Goal: Transaction & Acquisition: Book appointment/travel/reservation

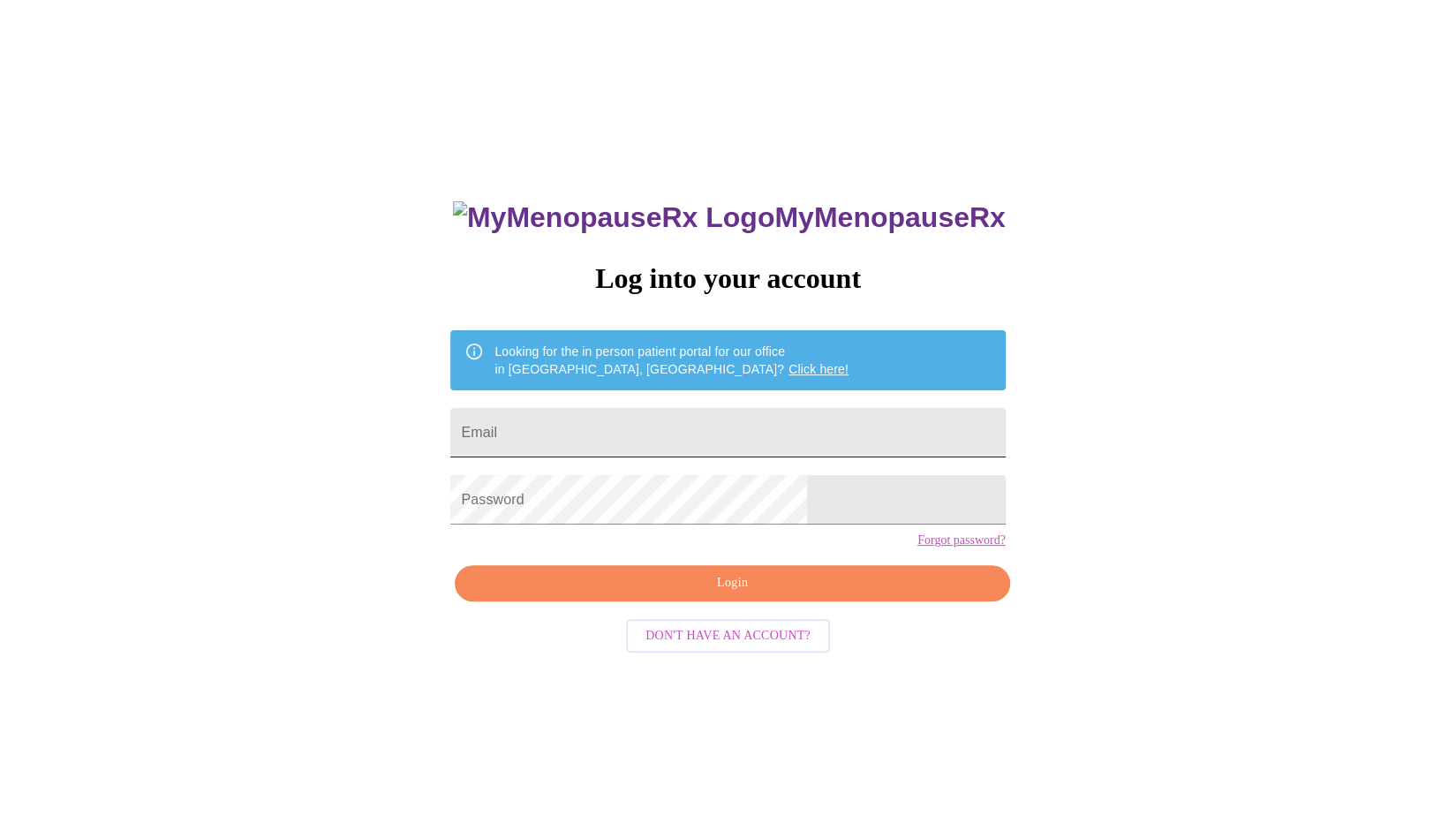
click at [720, 417] on input "Email" at bounding box center [727, 432] width 554 height 49
type input "e.kightlinger@gmail.com"
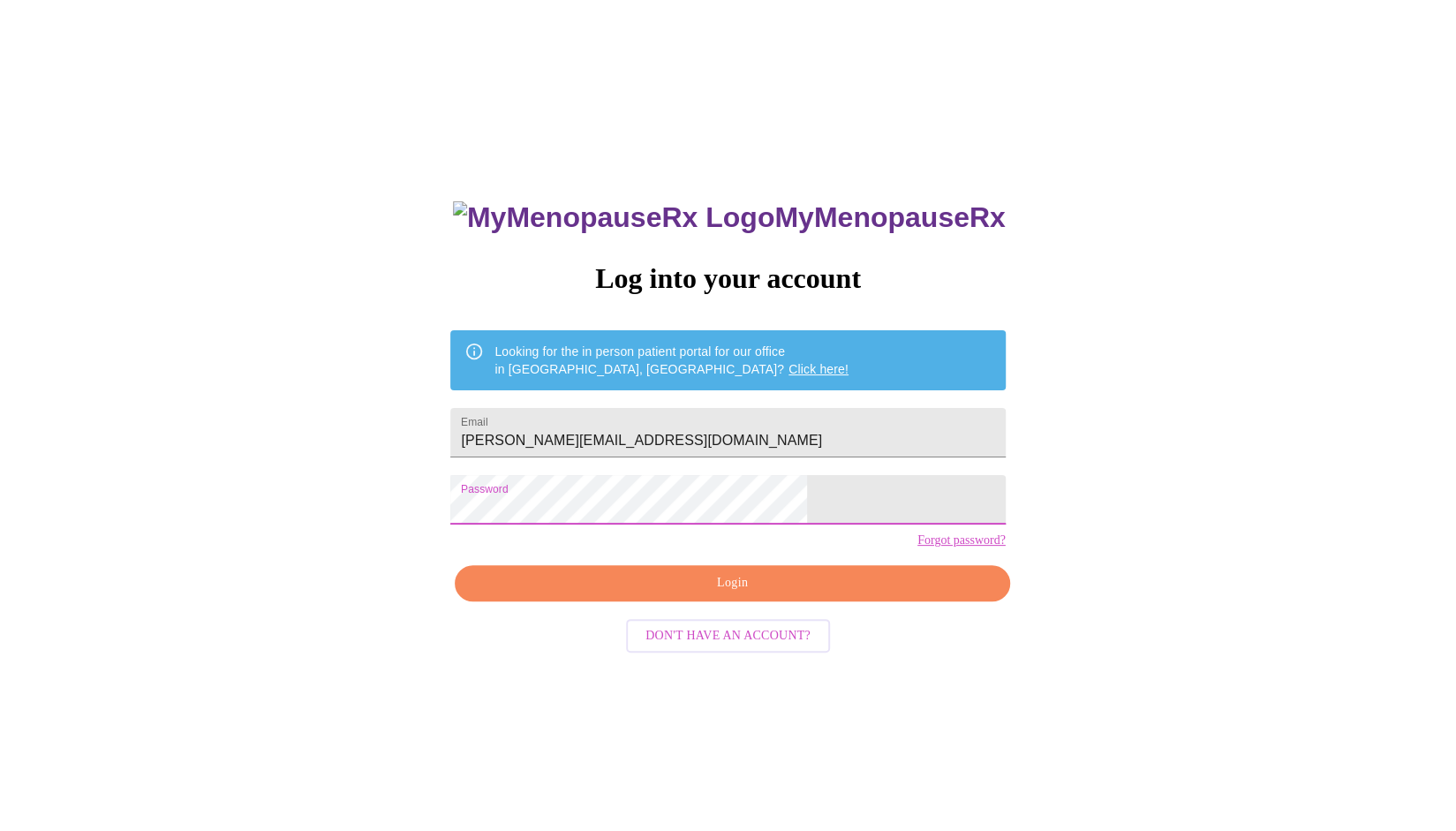
click at [735, 594] on span "Login" at bounding box center [732, 583] width 514 height 22
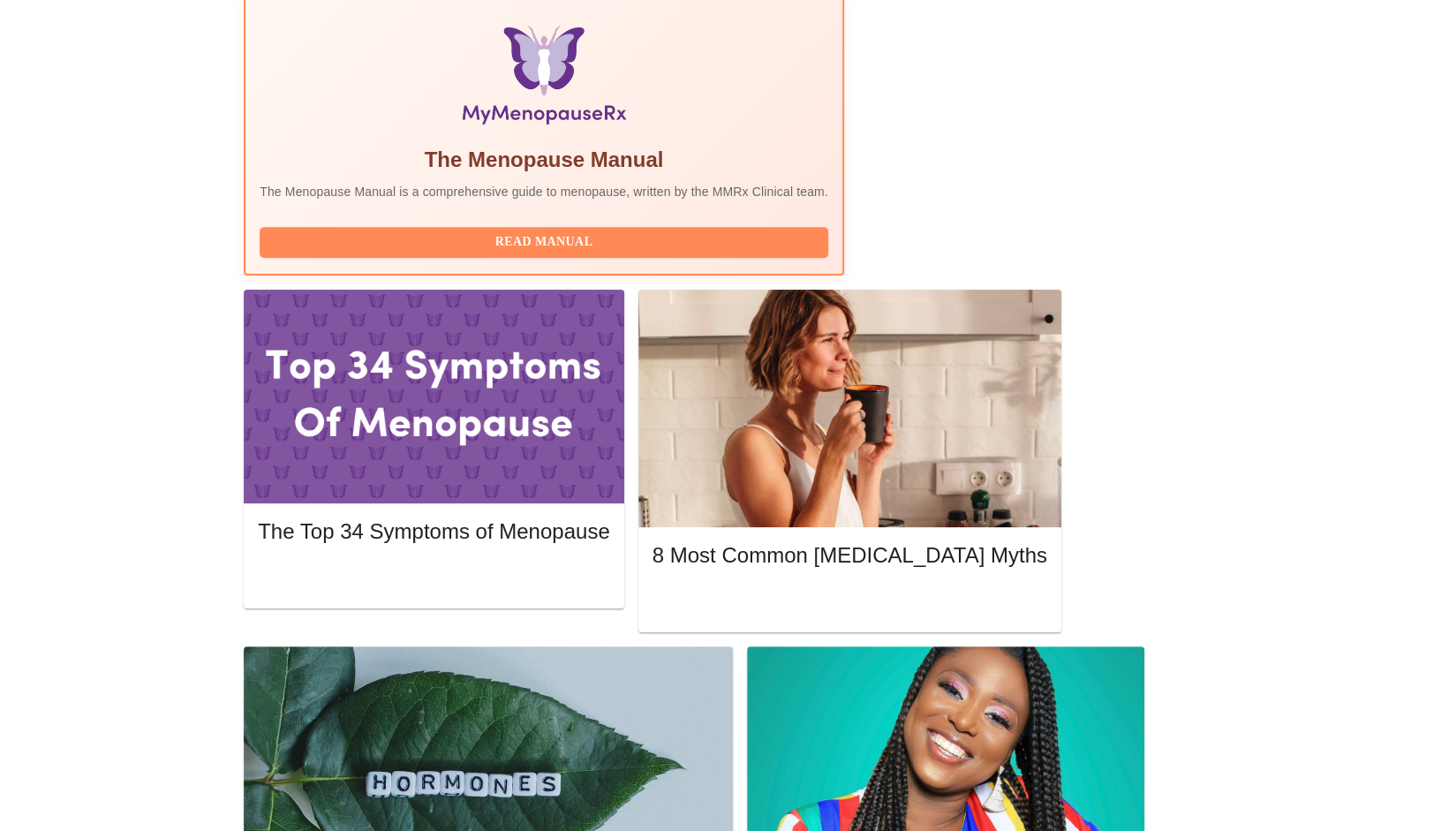
scroll to position [586, 0]
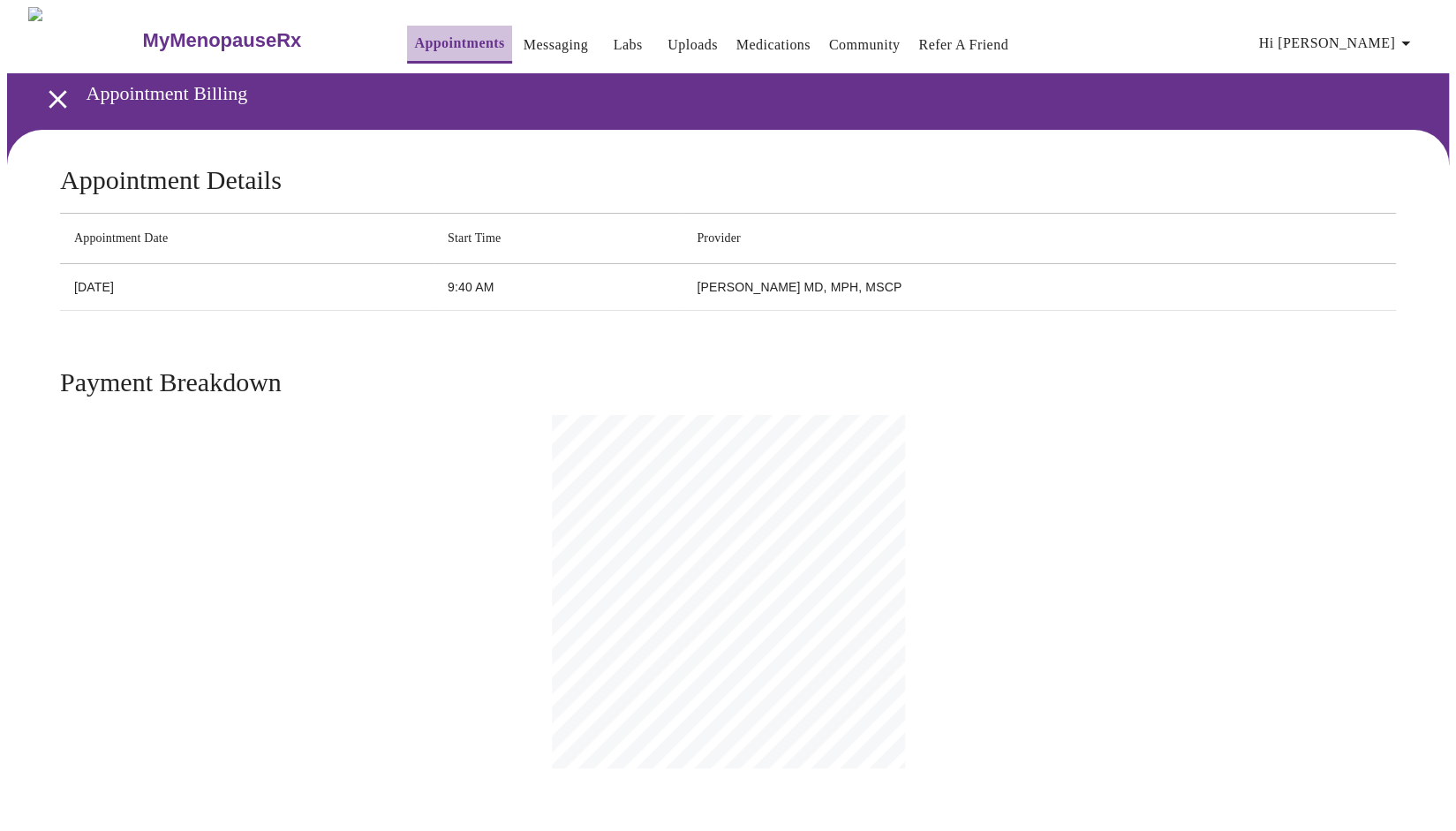
click at [447, 34] on link "Appointments" at bounding box center [458, 43] width 90 height 25
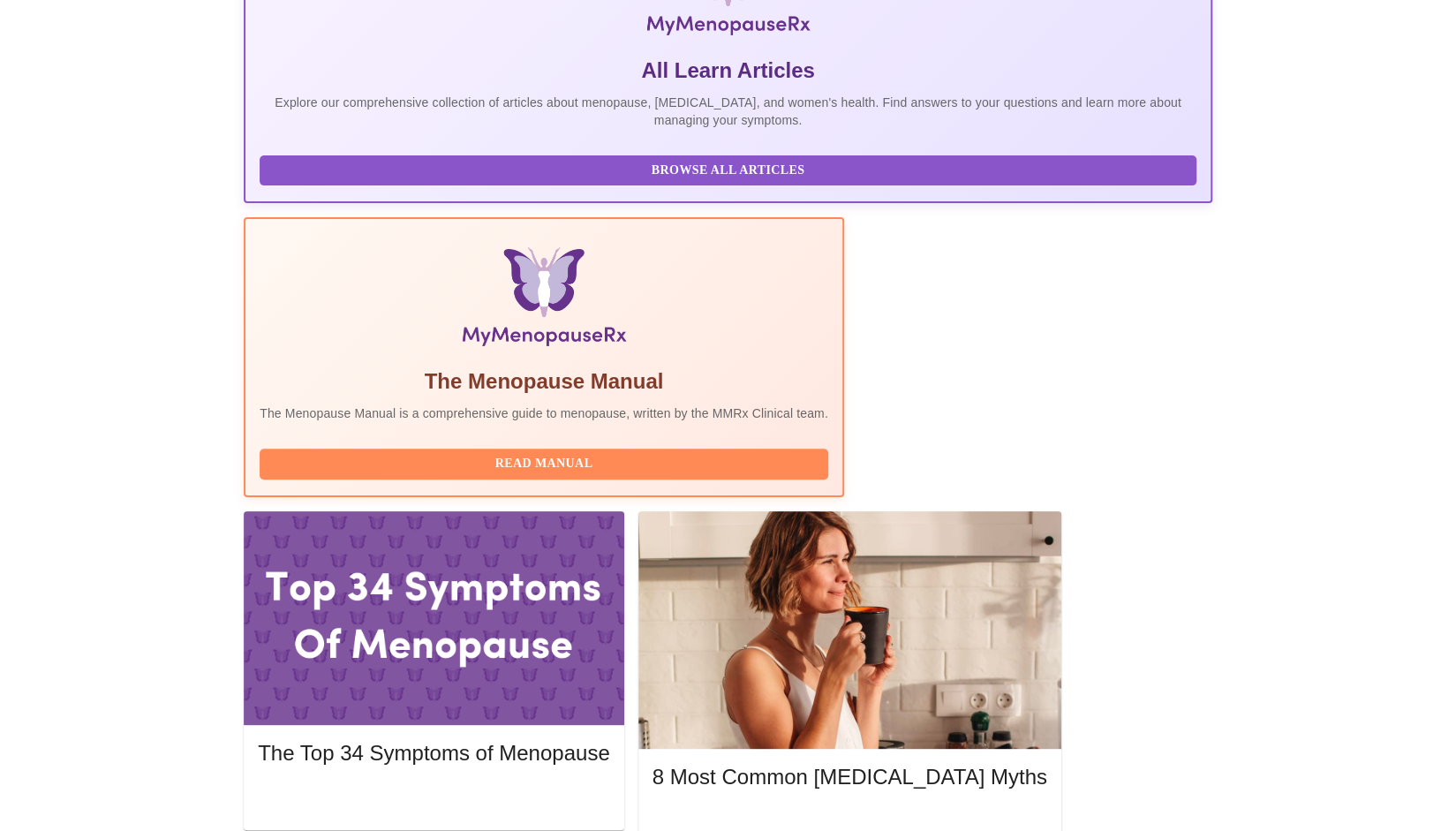
scroll to position [353, 0]
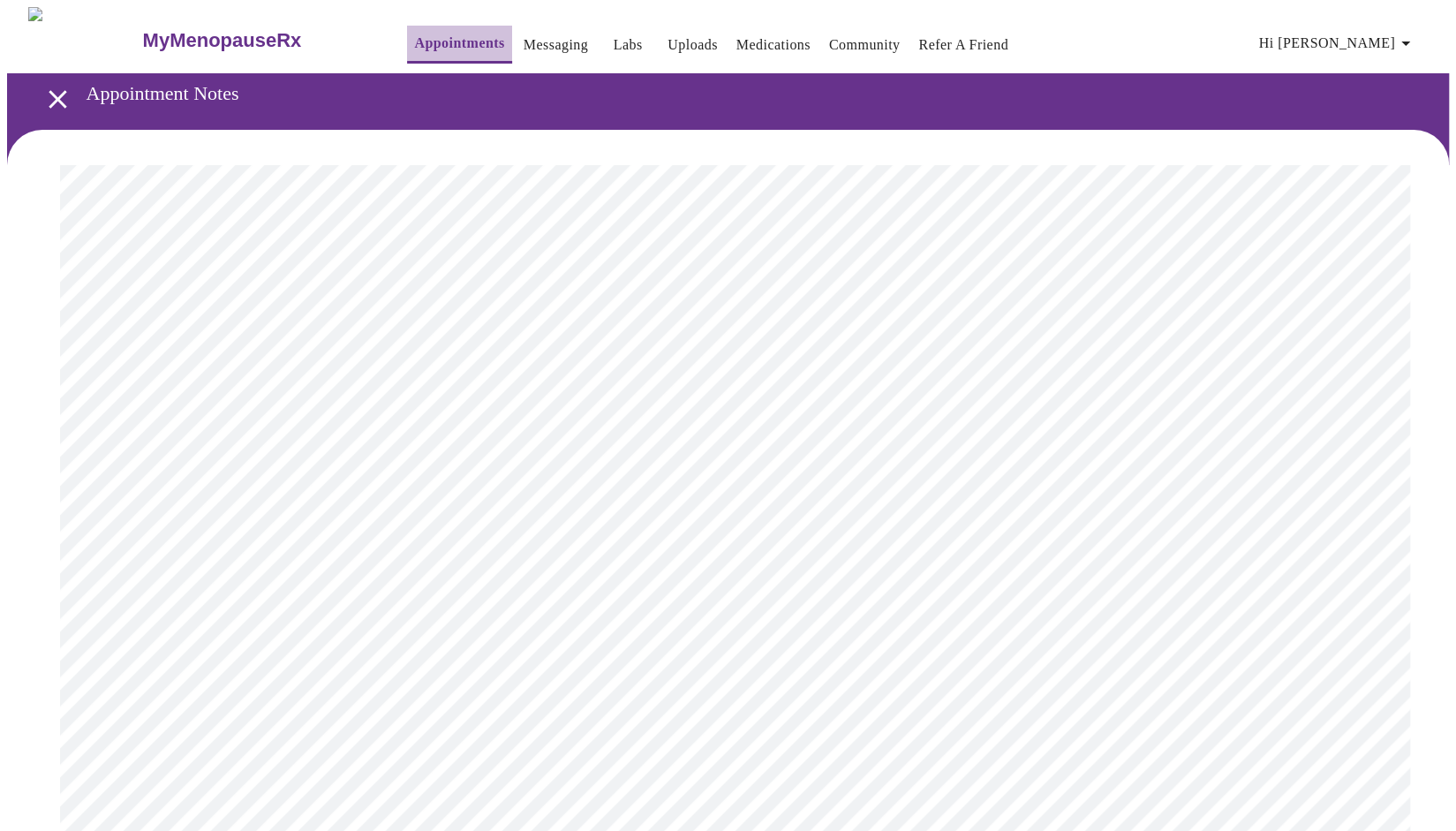
click at [426, 31] on link "Appointments" at bounding box center [458, 43] width 90 height 25
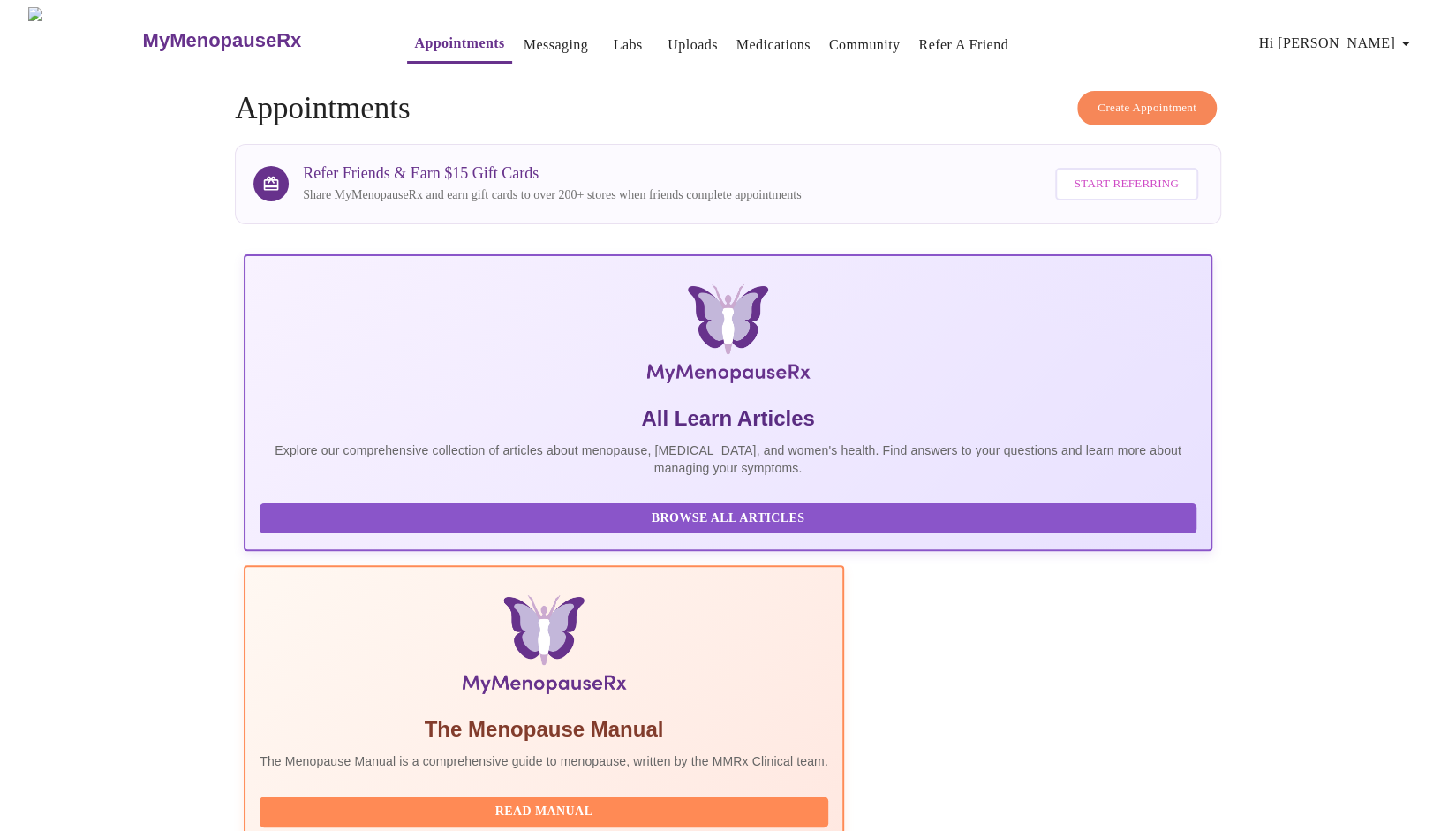
click at [1115, 98] on span "Create Appointment" at bounding box center [1146, 108] width 99 height 20
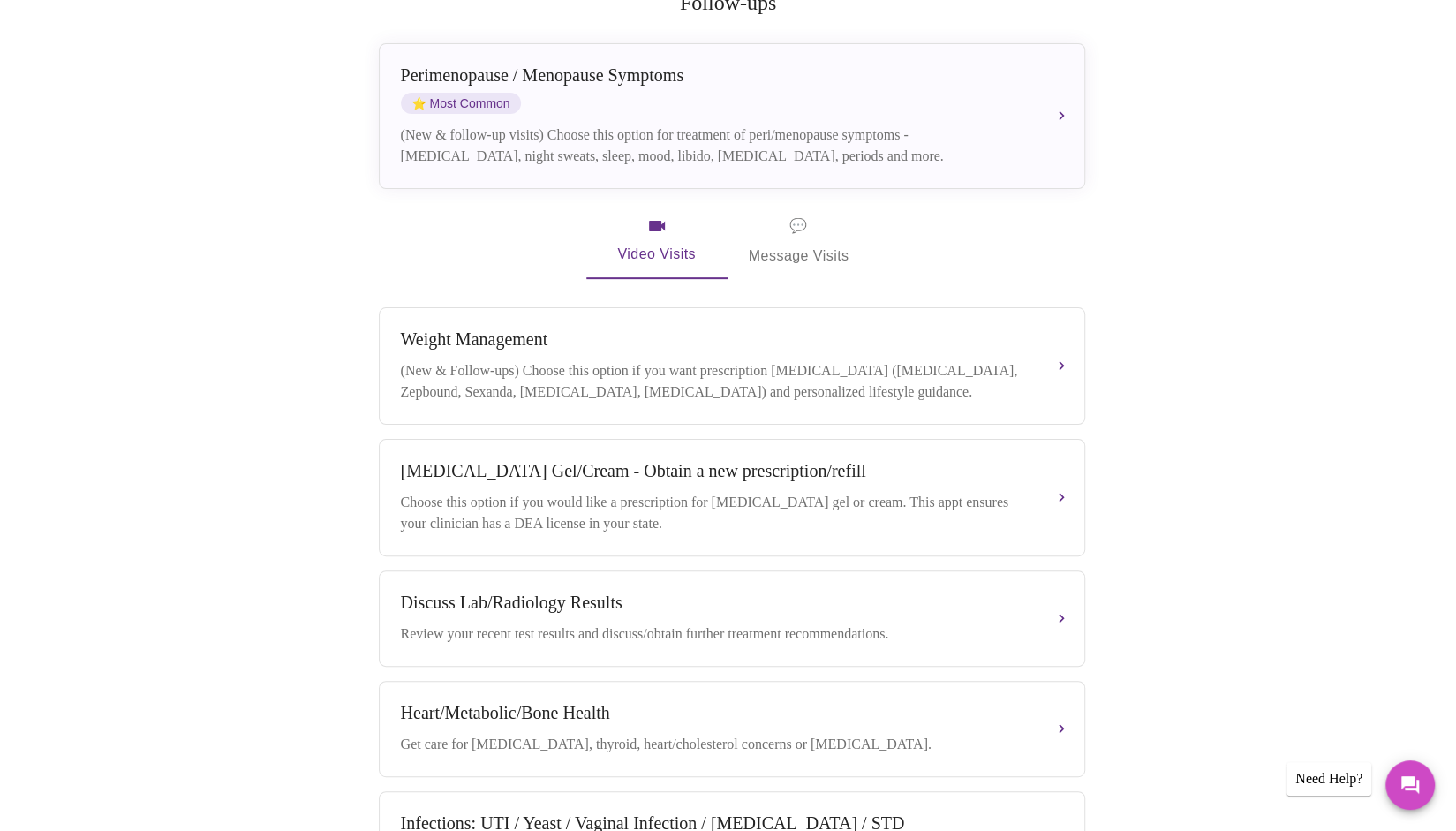
scroll to position [177, 0]
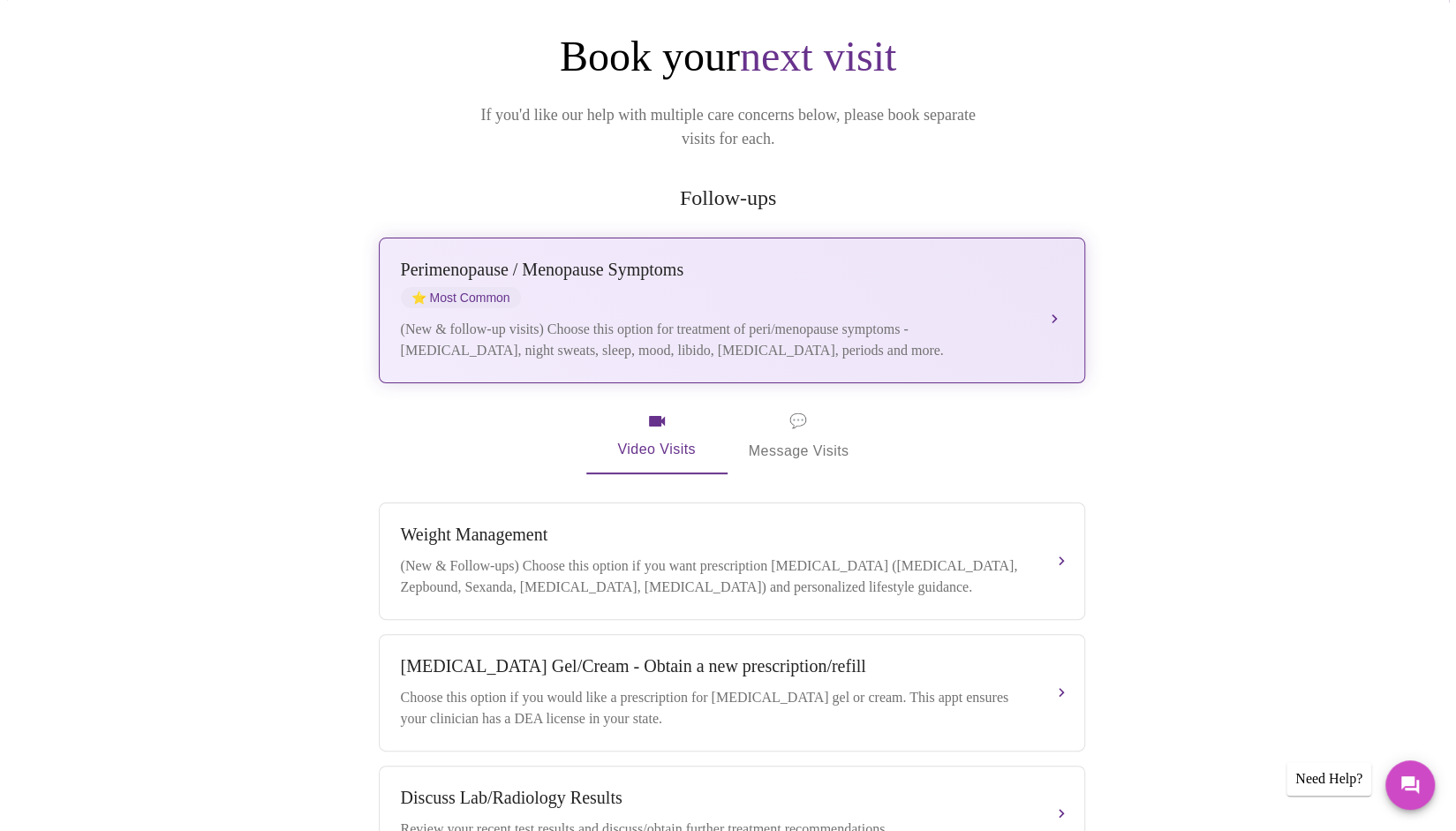
click at [735, 319] on div "(New & follow-up visits) Choose this option for treatment of peri/menopause sym…" at bounding box center [714, 340] width 627 height 43
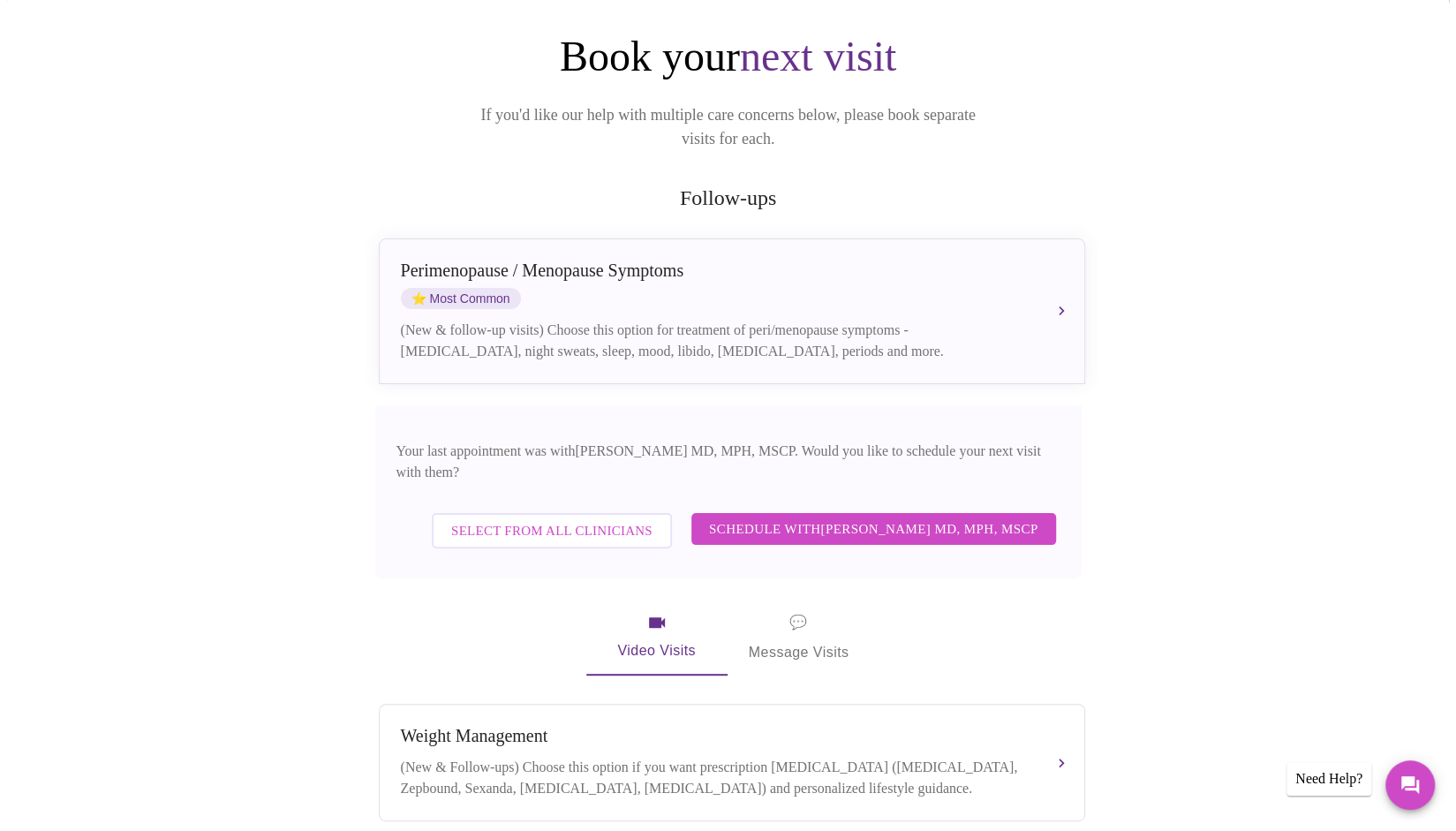
drag, startPoint x: 768, startPoint y: 492, endPoint x: 947, endPoint y: 560, distance: 191.5
click at [947, 560] on div "Book your next visit If you'd like our help with multiple care concerns below, …" at bounding box center [729, 722] width 707 height 1384
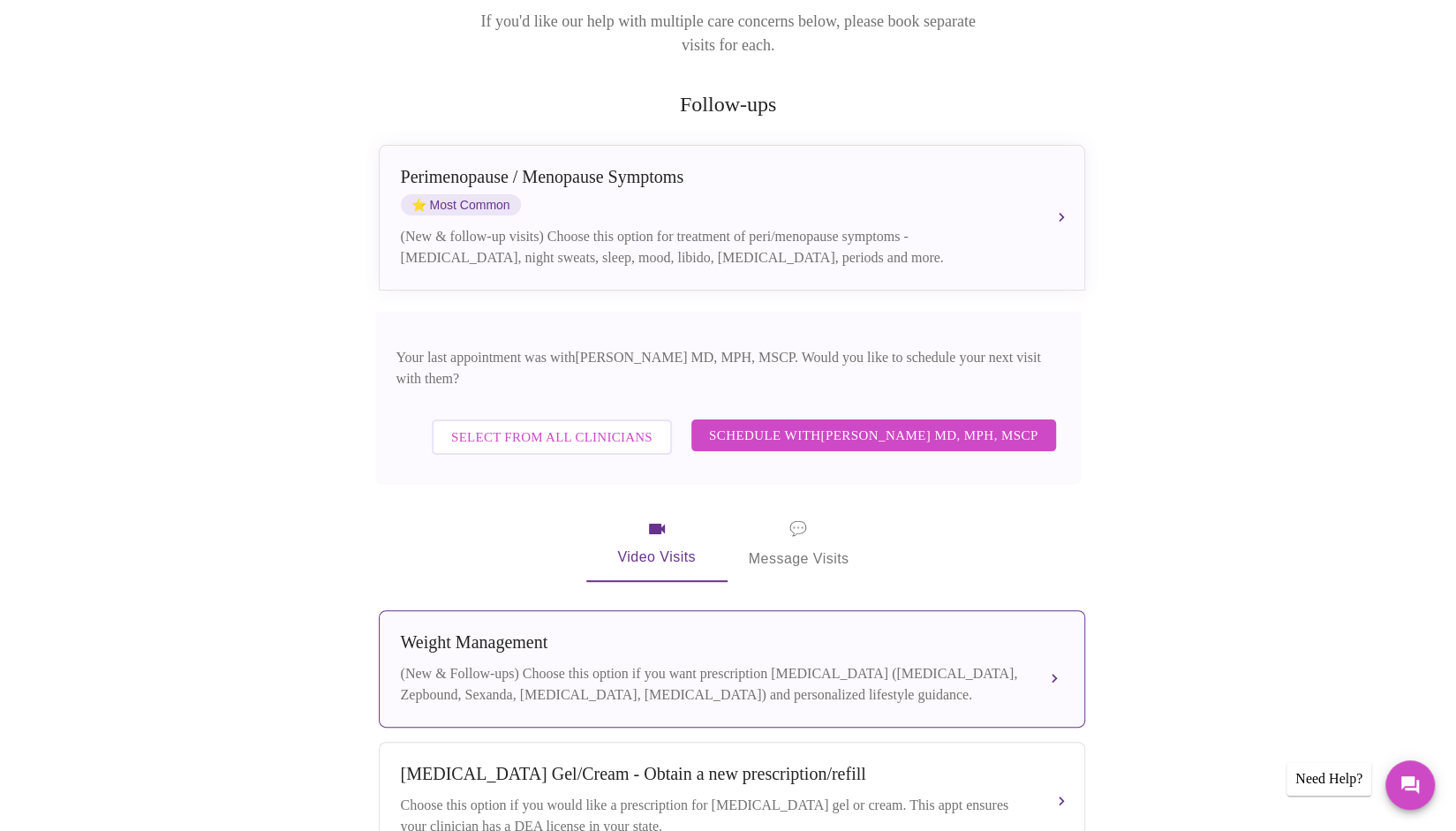
scroll to position [353, 0]
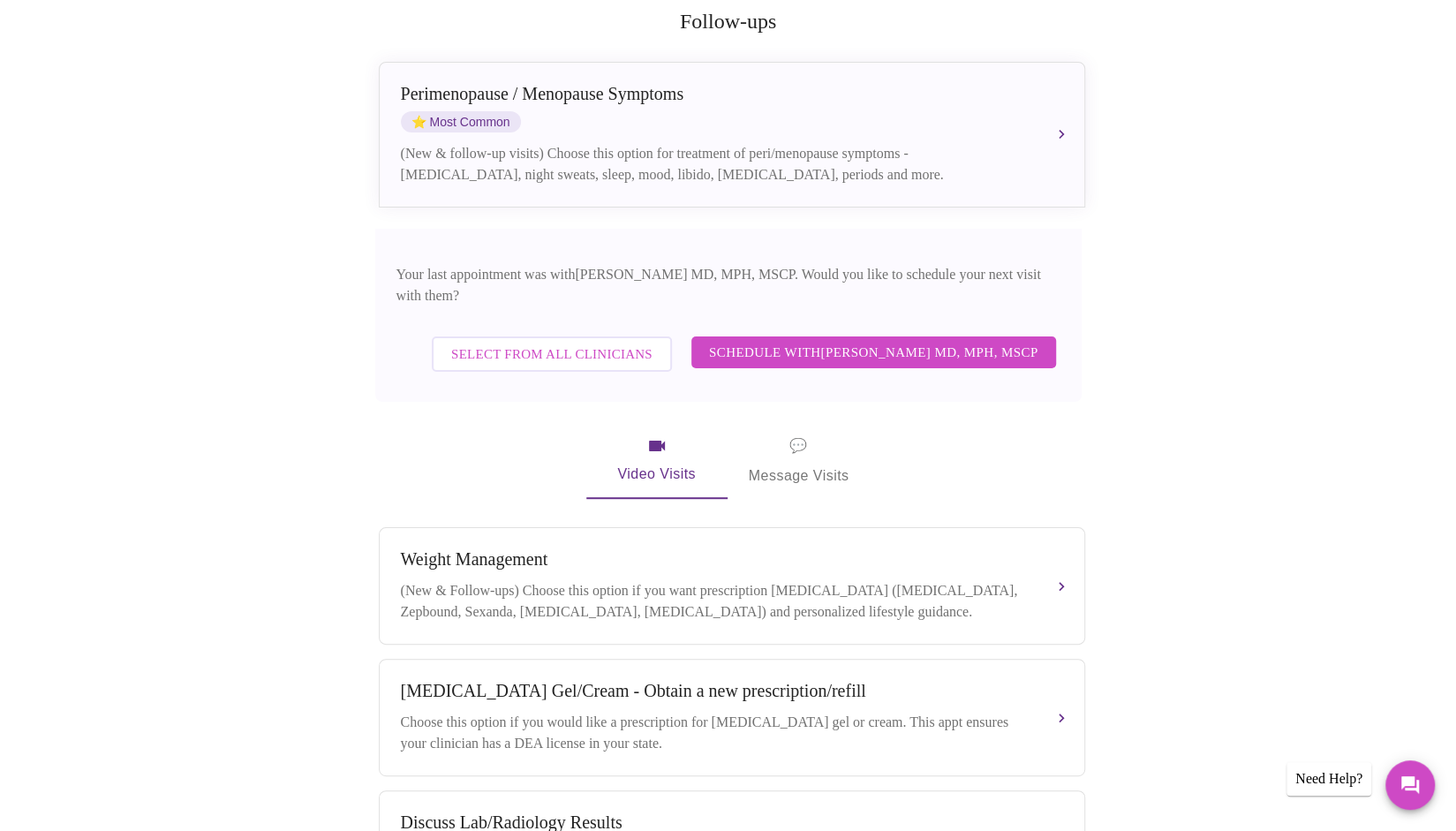
click at [599, 336] on button "Select from All Clinicians" at bounding box center [551, 354] width 240 height 35
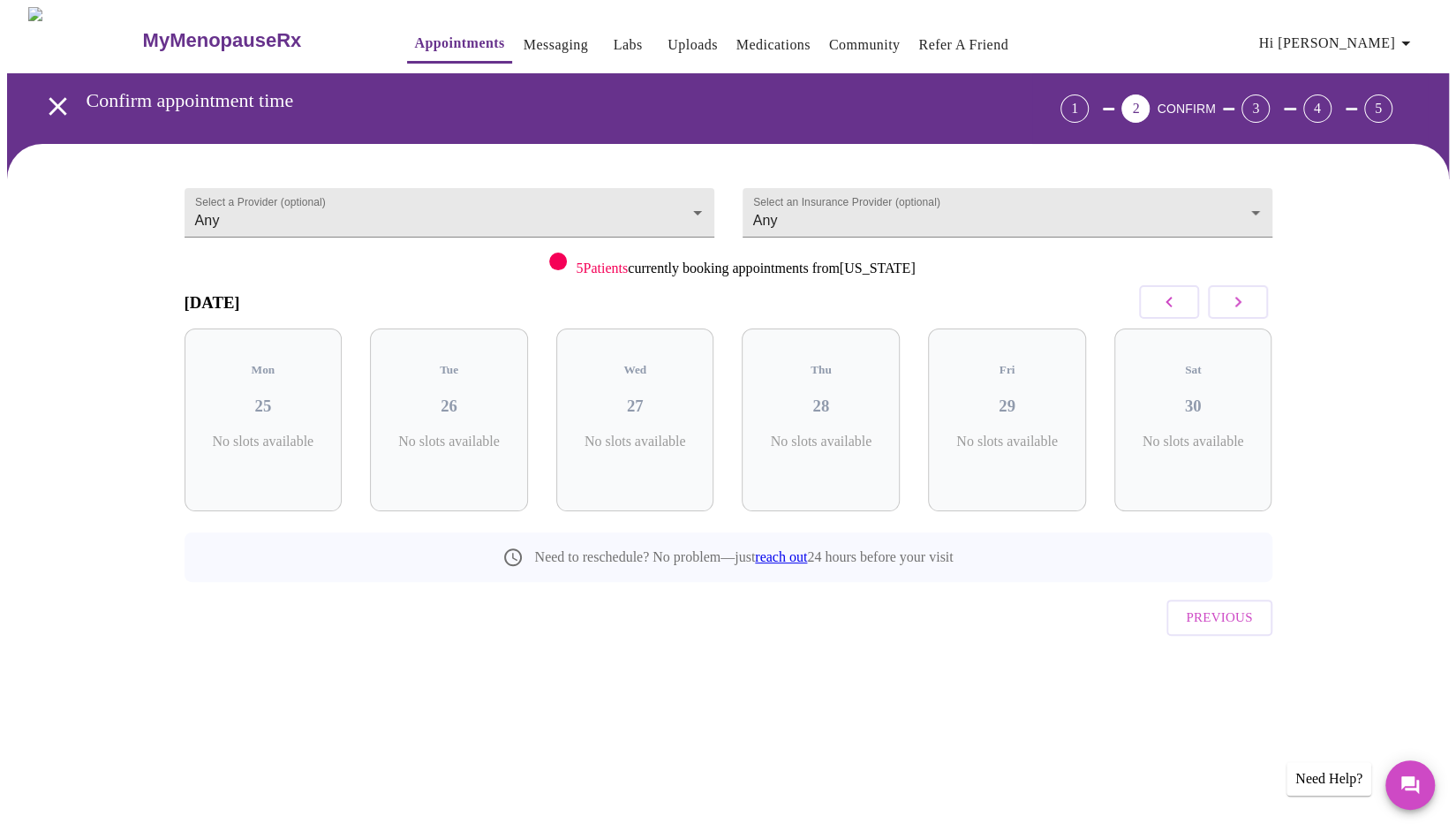
scroll to position [0, 0]
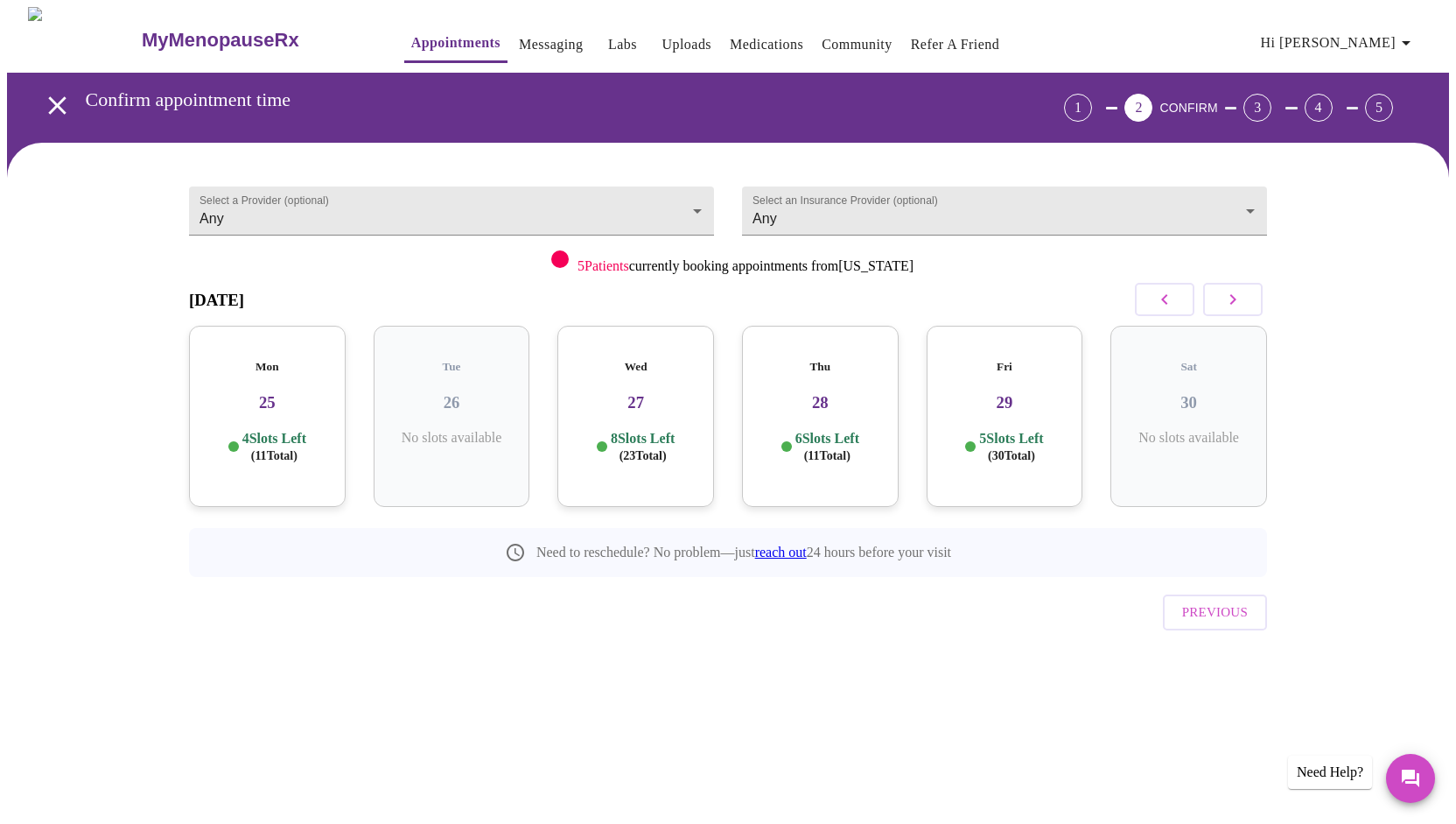
click at [307, 393] on h3 "25" at bounding box center [267, 402] width 129 height 19
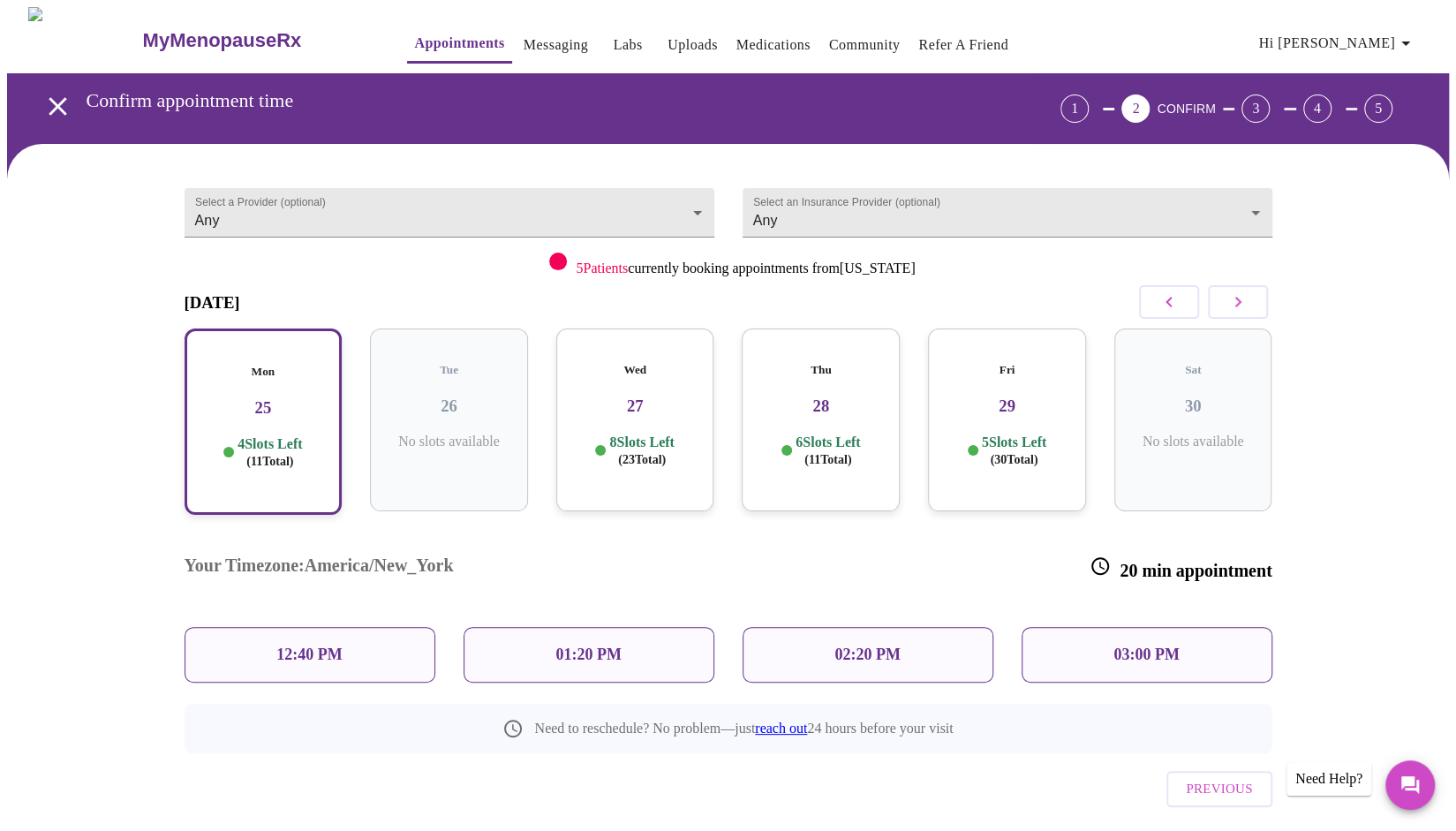
scroll to position [6, 0]
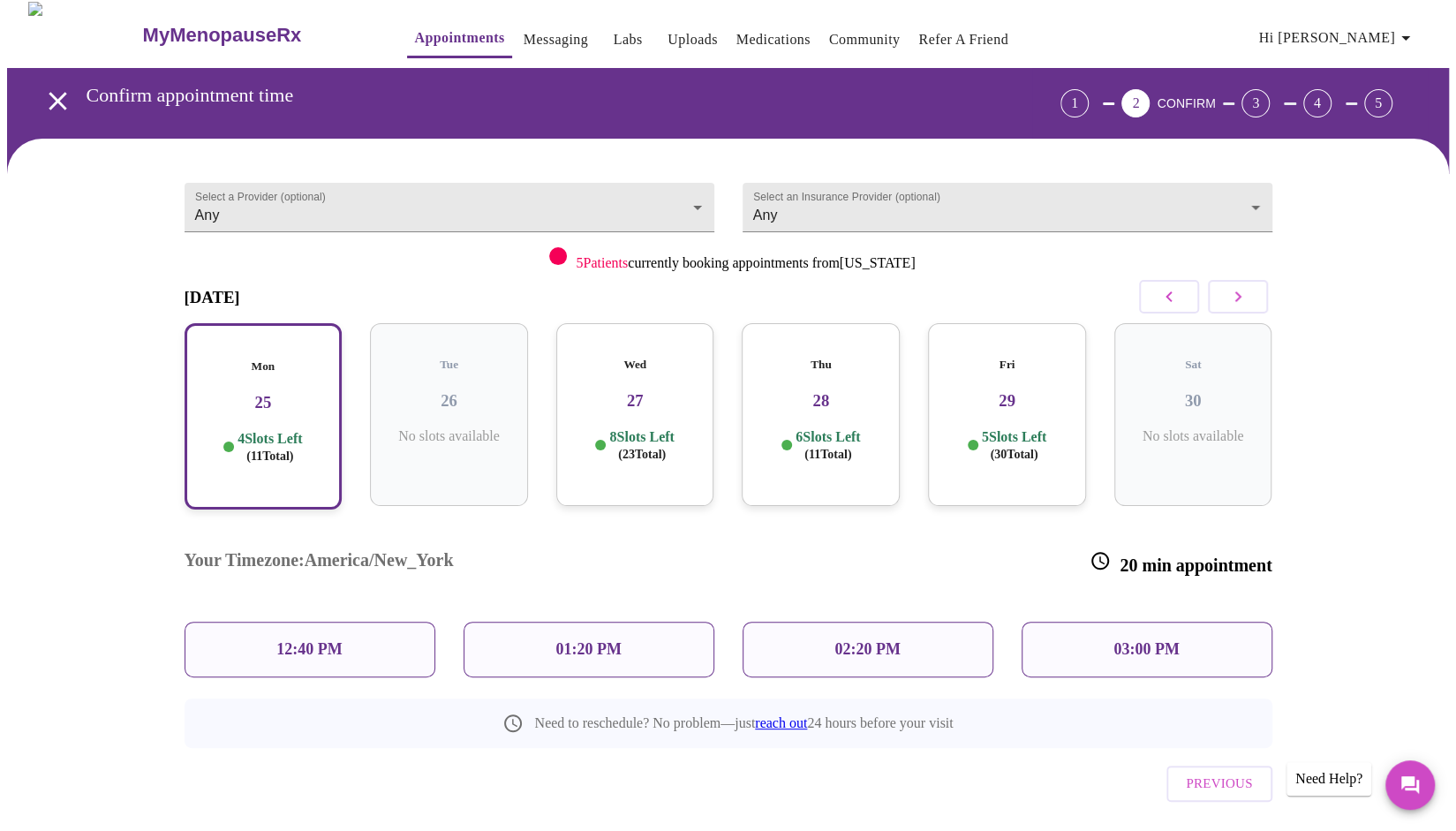
click at [338, 640] on p "12:40 PM" at bounding box center [309, 650] width 65 height 19
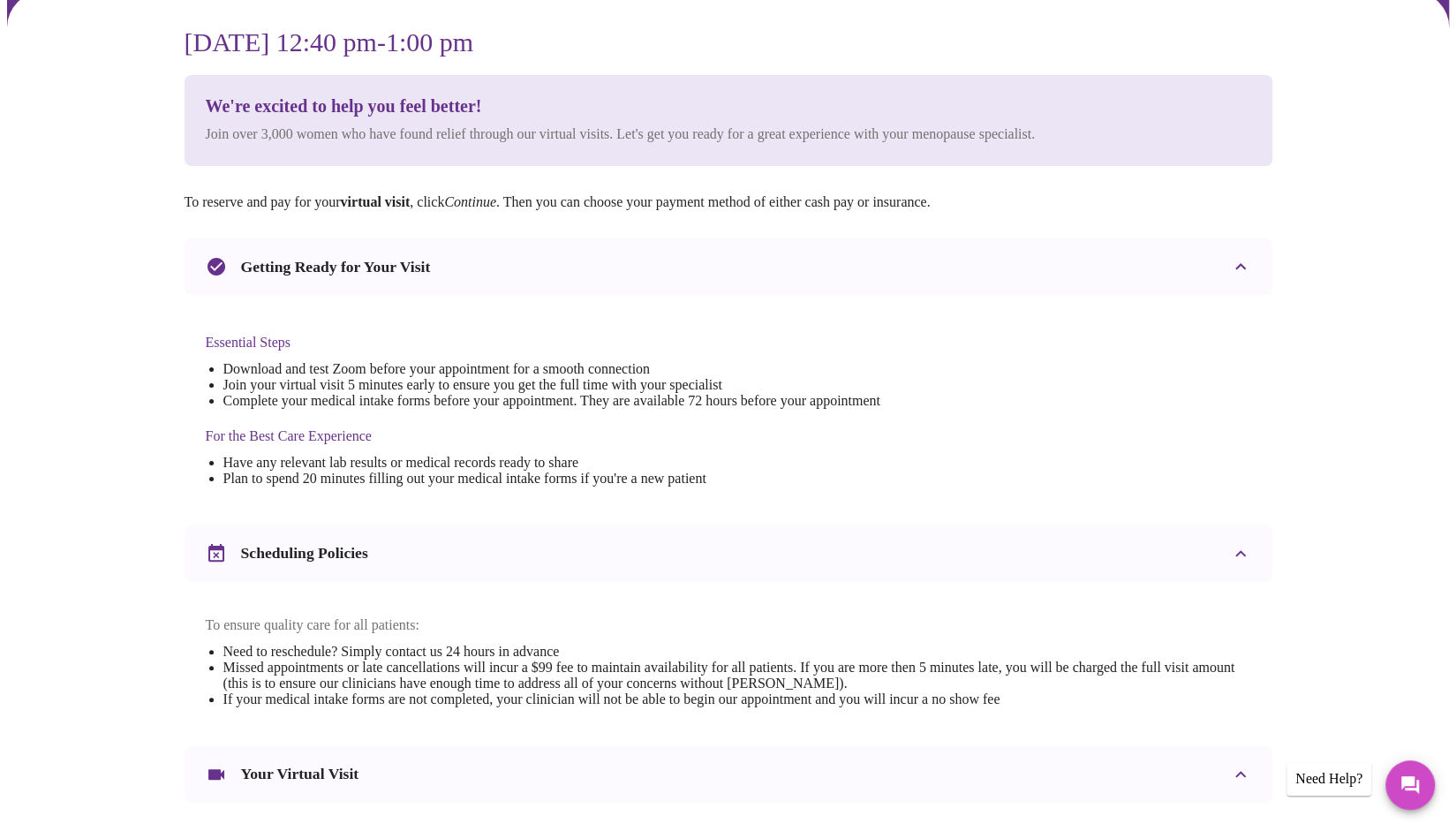
scroll to position [442, 0]
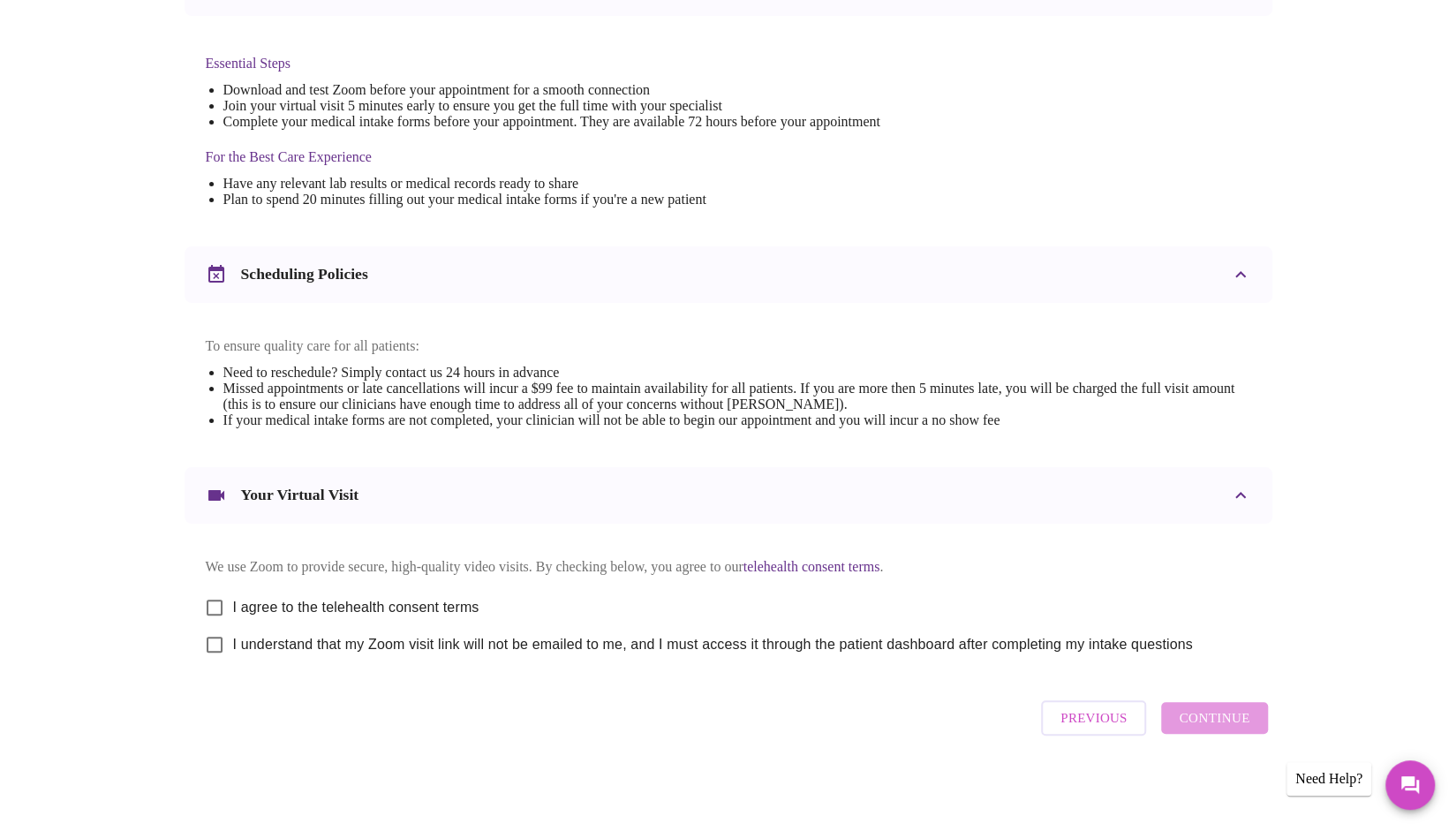
click at [1113, 729] on span "Previous" at bounding box center [1093, 718] width 66 height 23
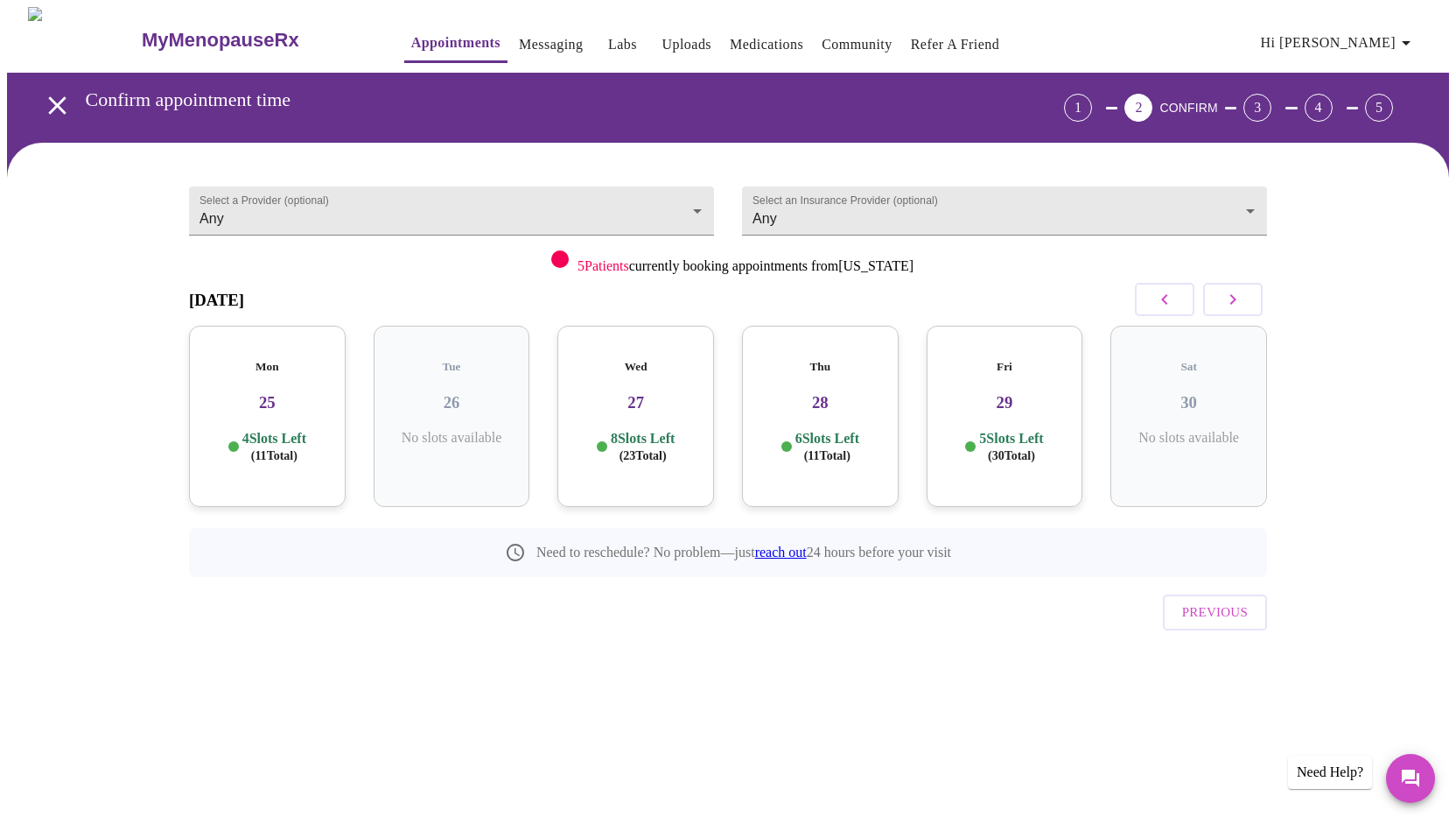
click at [239, 393] on h3 "25" at bounding box center [267, 402] width 129 height 19
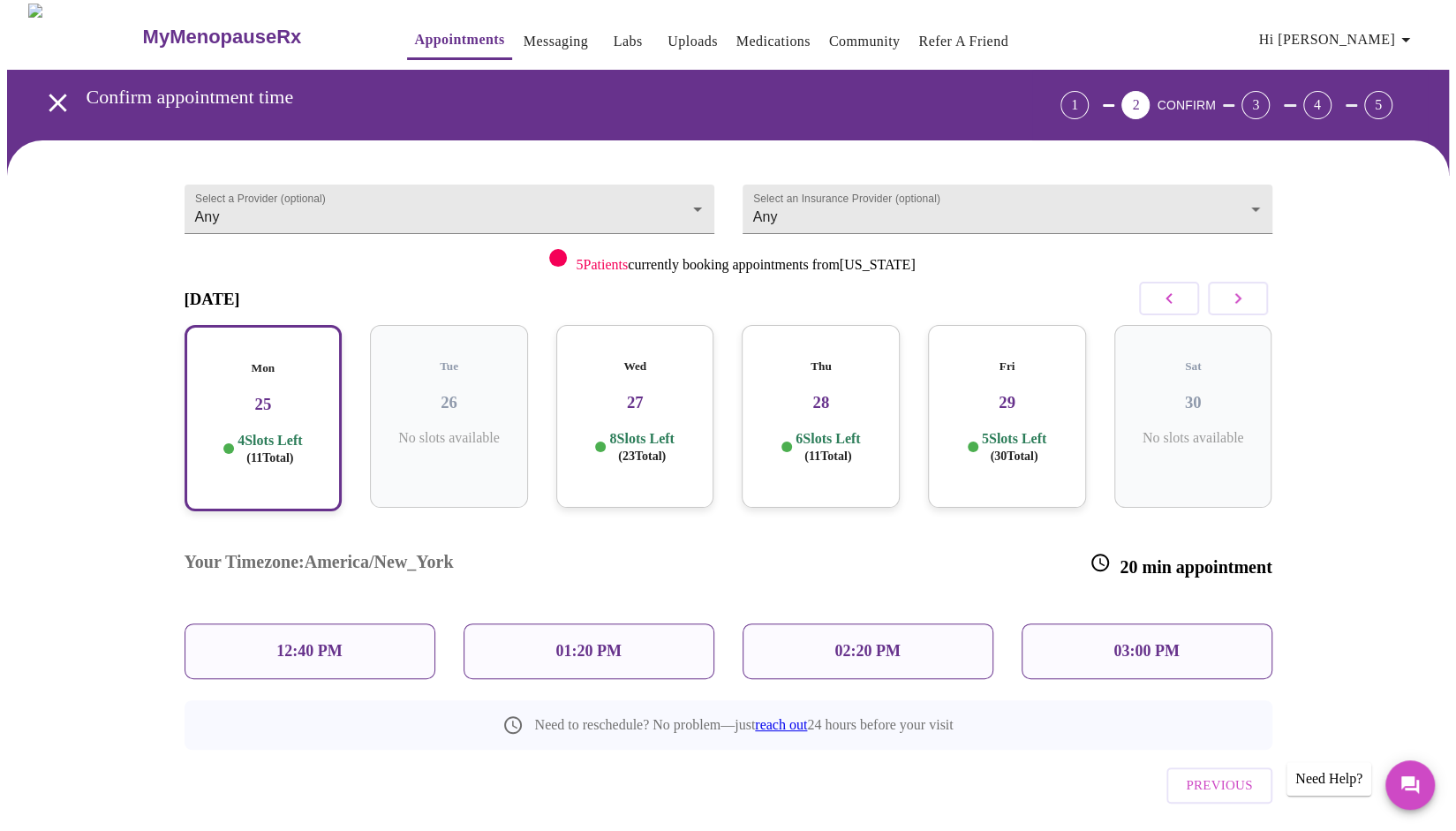
scroll to position [6, 0]
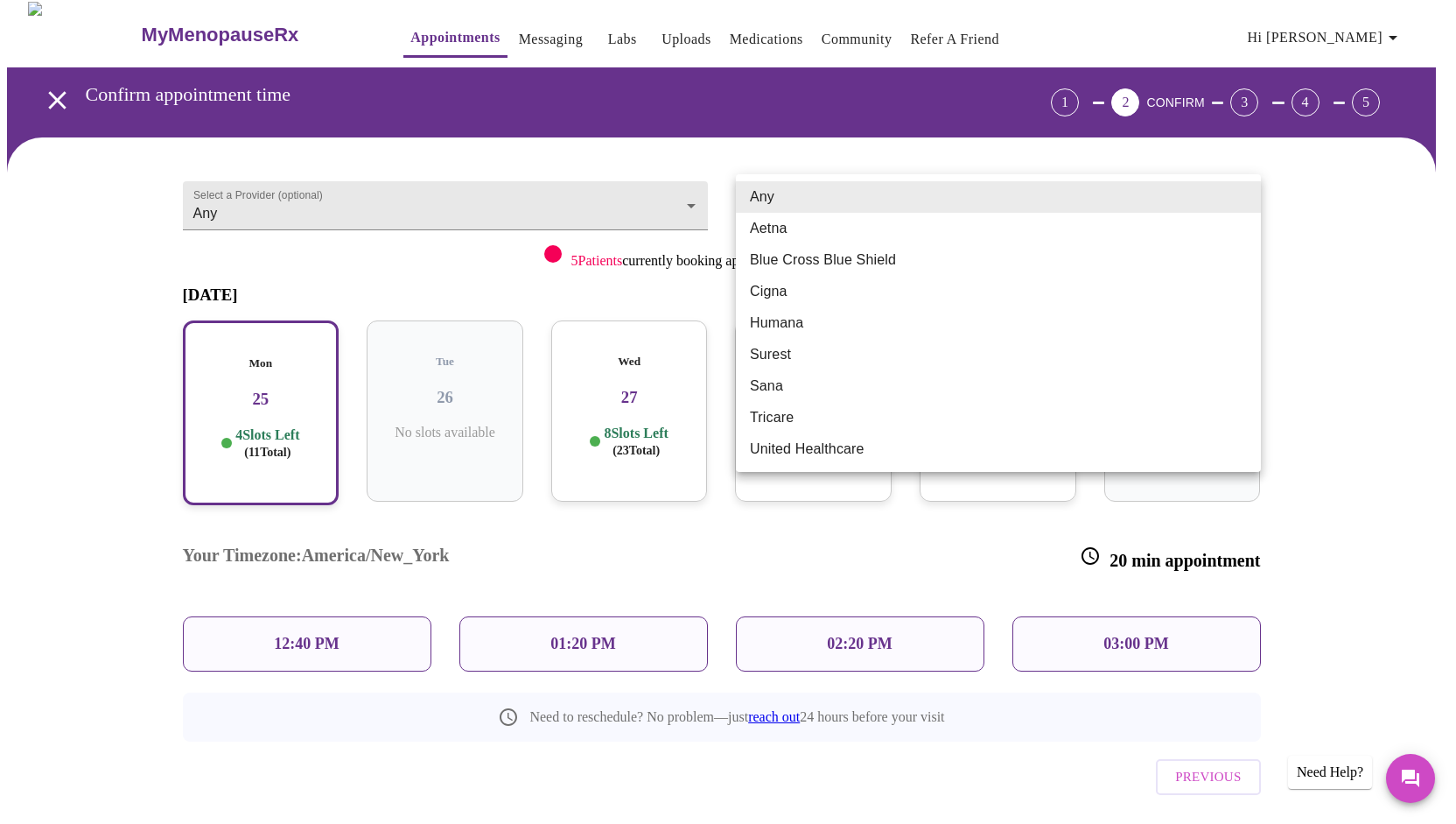
click at [761, 212] on body "MyMenopauseRx Appointments Messaging Labs Uploads Medications Community Refer a…" at bounding box center [728, 441] width 1442 height 880
click at [898, 163] on div at bounding box center [728, 412] width 1456 height 824
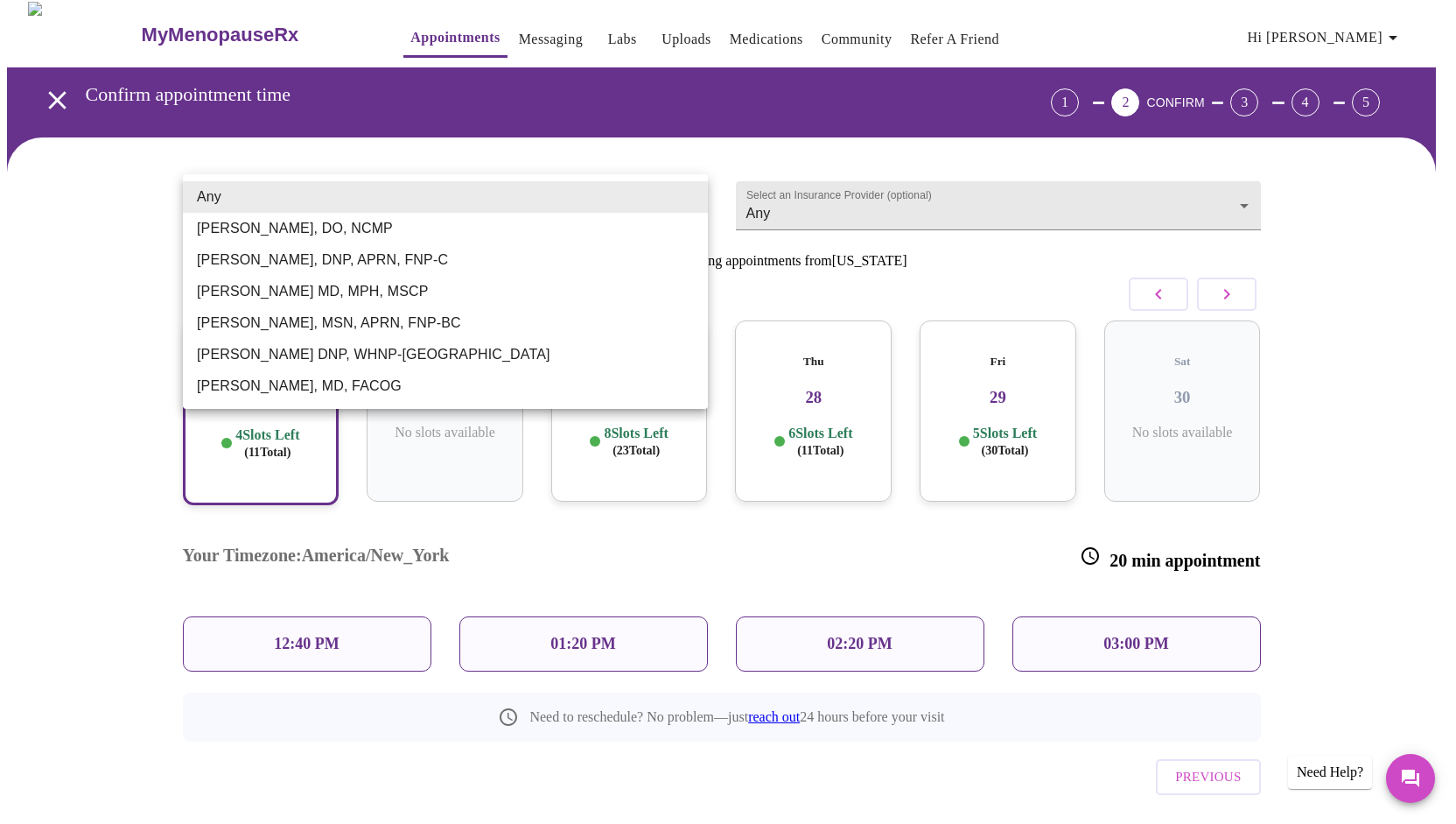
click at [687, 192] on body "MyMenopauseRx Appointments Messaging Labs Uploads Medications Community Refer a…" at bounding box center [728, 441] width 1442 height 880
click at [683, 190] on li "Any" at bounding box center [445, 197] width 525 height 31
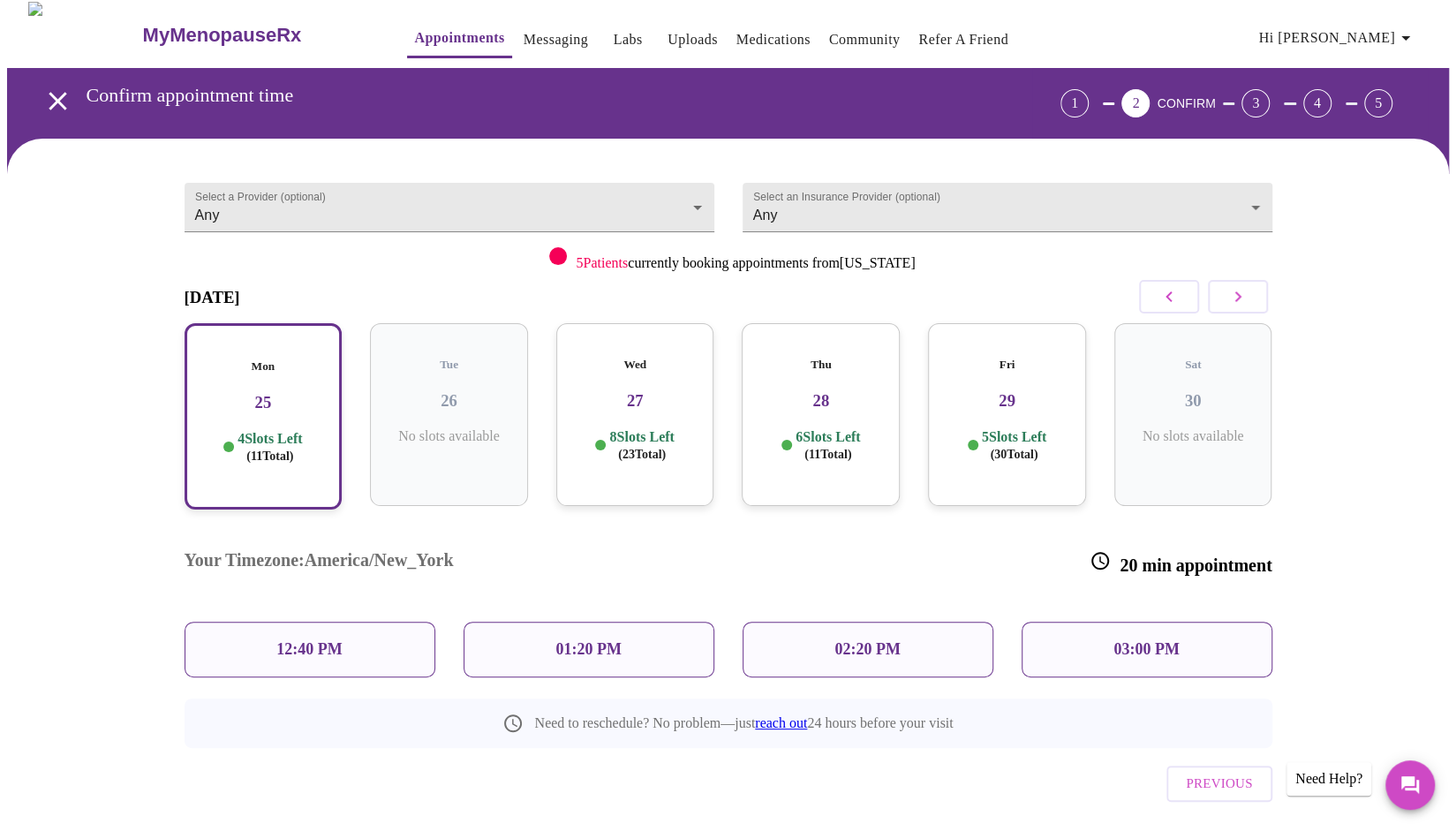
click at [824, 144] on div "Select a Provider (optional) Any Any Select an Insurance Provider (optional) An…" at bounding box center [728, 514] width 1442 height 751
click at [302, 430] on p "4 Slots Left ( 11 Total)" at bounding box center [269, 447] width 64 height 34
click at [344, 622] on div "12:40 PM" at bounding box center [310, 650] width 251 height 56
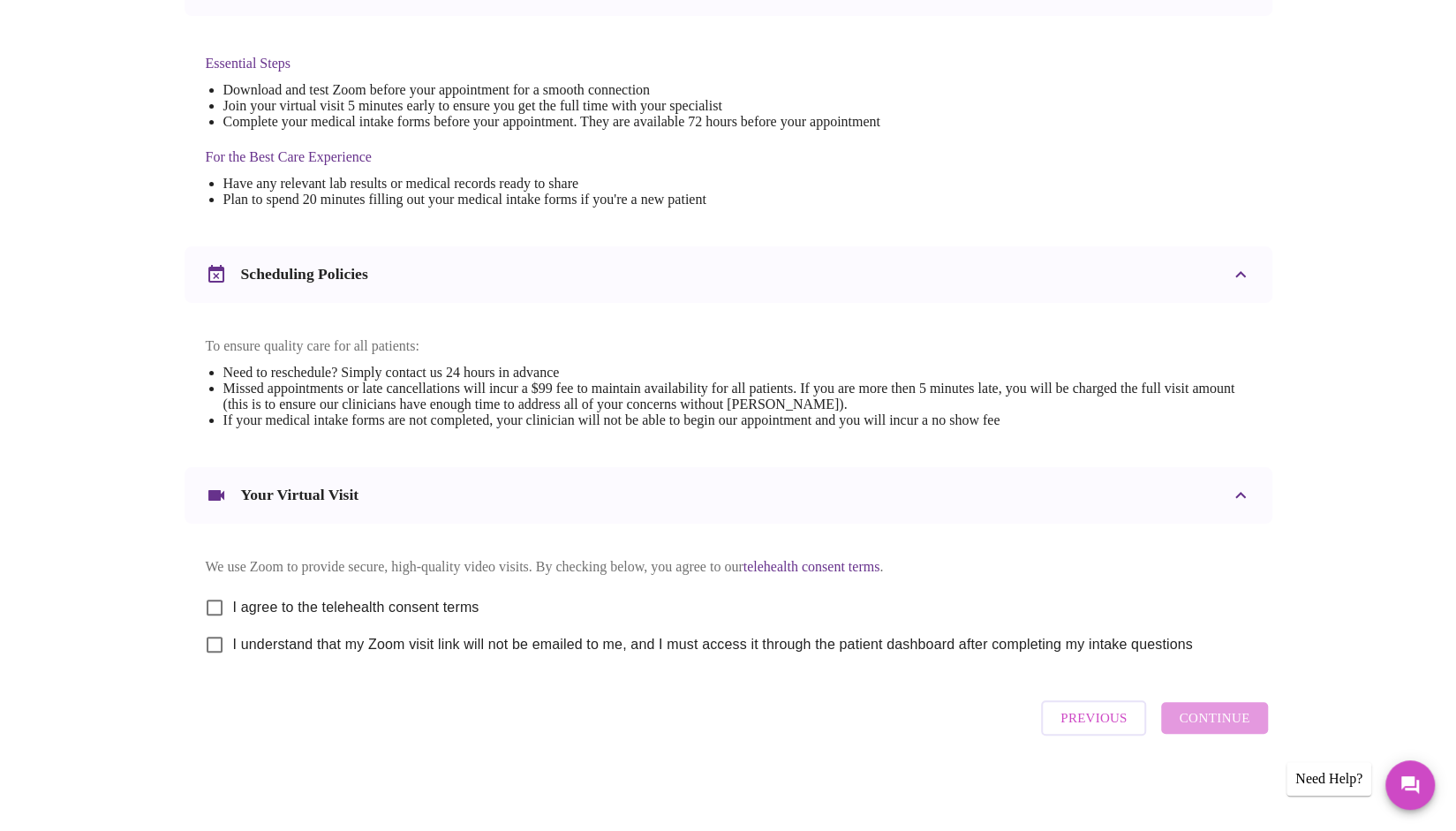
scroll to position [448, 0]
click at [224, 603] on input "I agree to the telehealth consent terms" at bounding box center [215, 607] width 37 height 37
checkbox input "true"
click at [214, 639] on input "I understand that my Zoom visit link will not be emailed to me, and I must acce…" at bounding box center [215, 644] width 37 height 37
checkbox input "true"
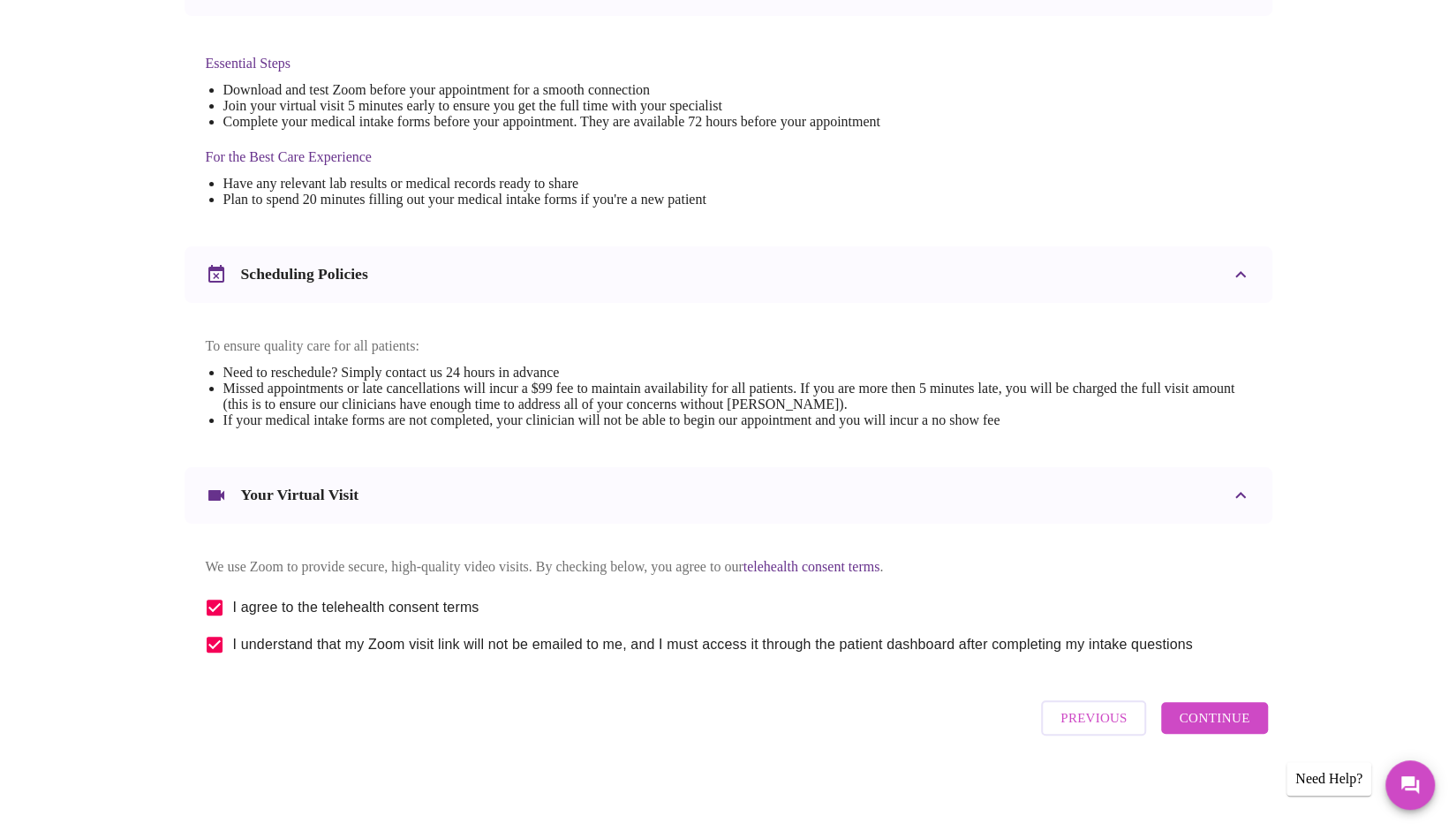
click at [1219, 714] on span "Continue" at bounding box center [1214, 718] width 71 height 23
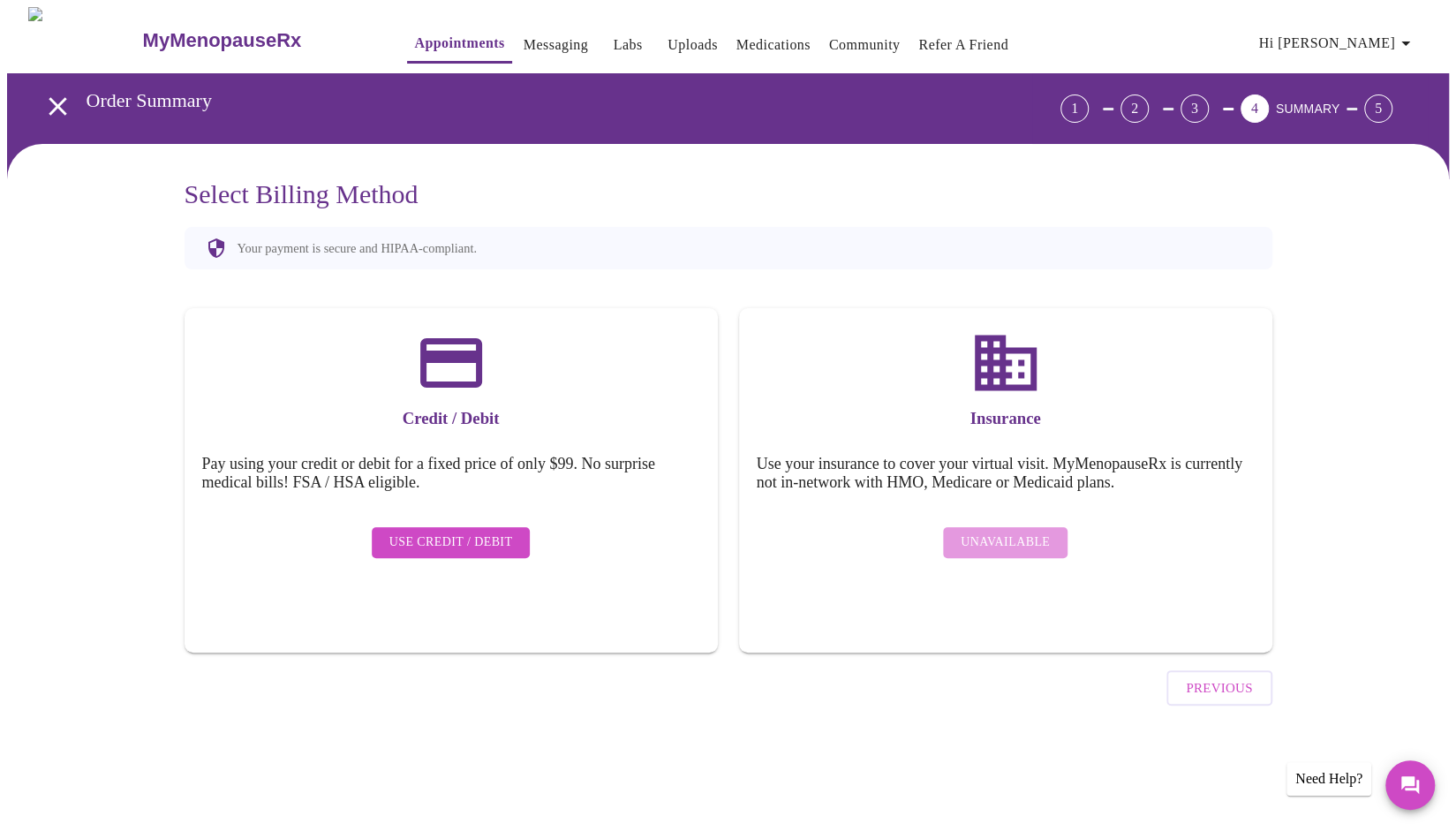
scroll to position [0, 0]
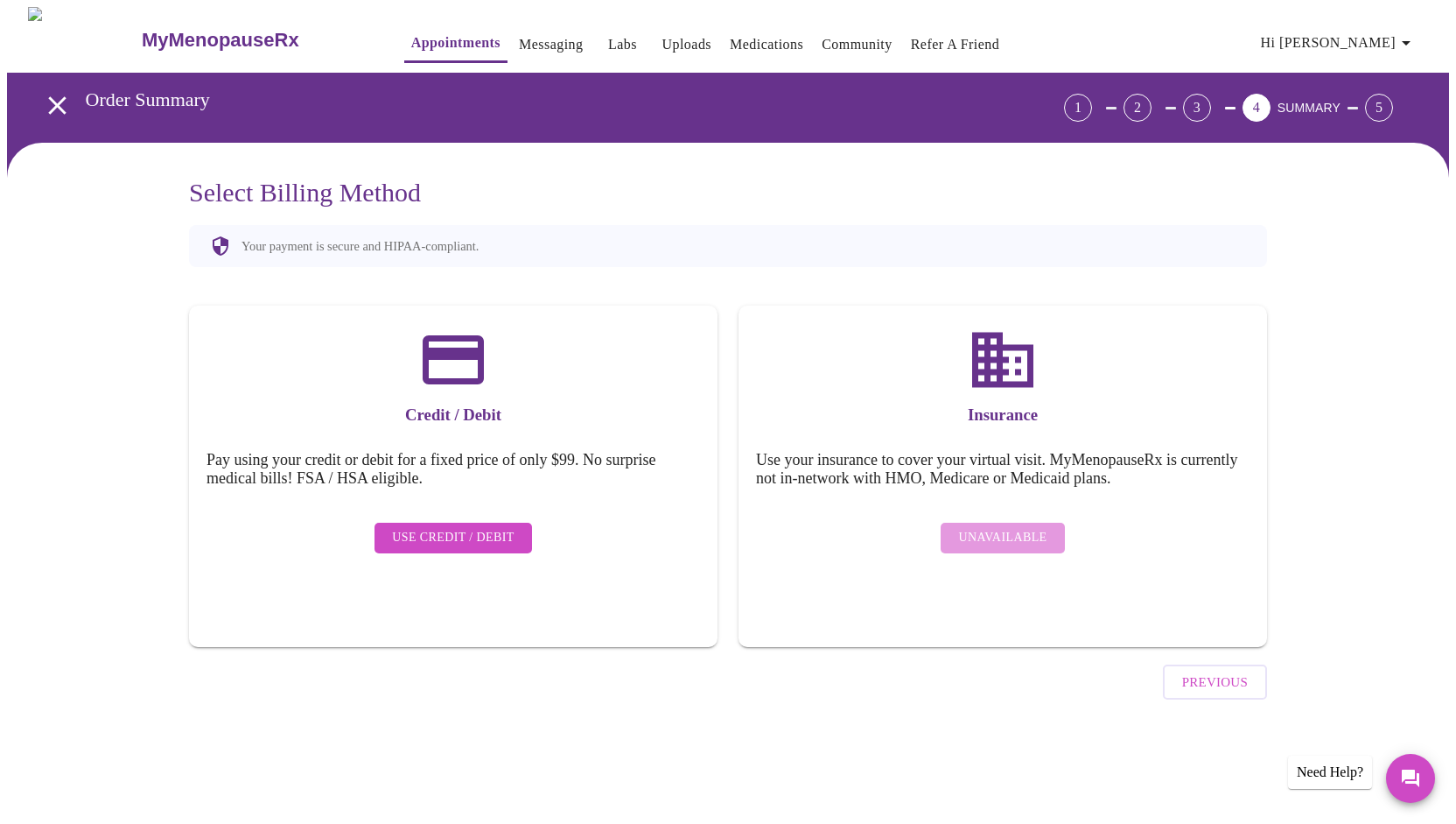
click at [444, 533] on span "Use Credit / Debit" at bounding box center [452, 538] width 123 height 22
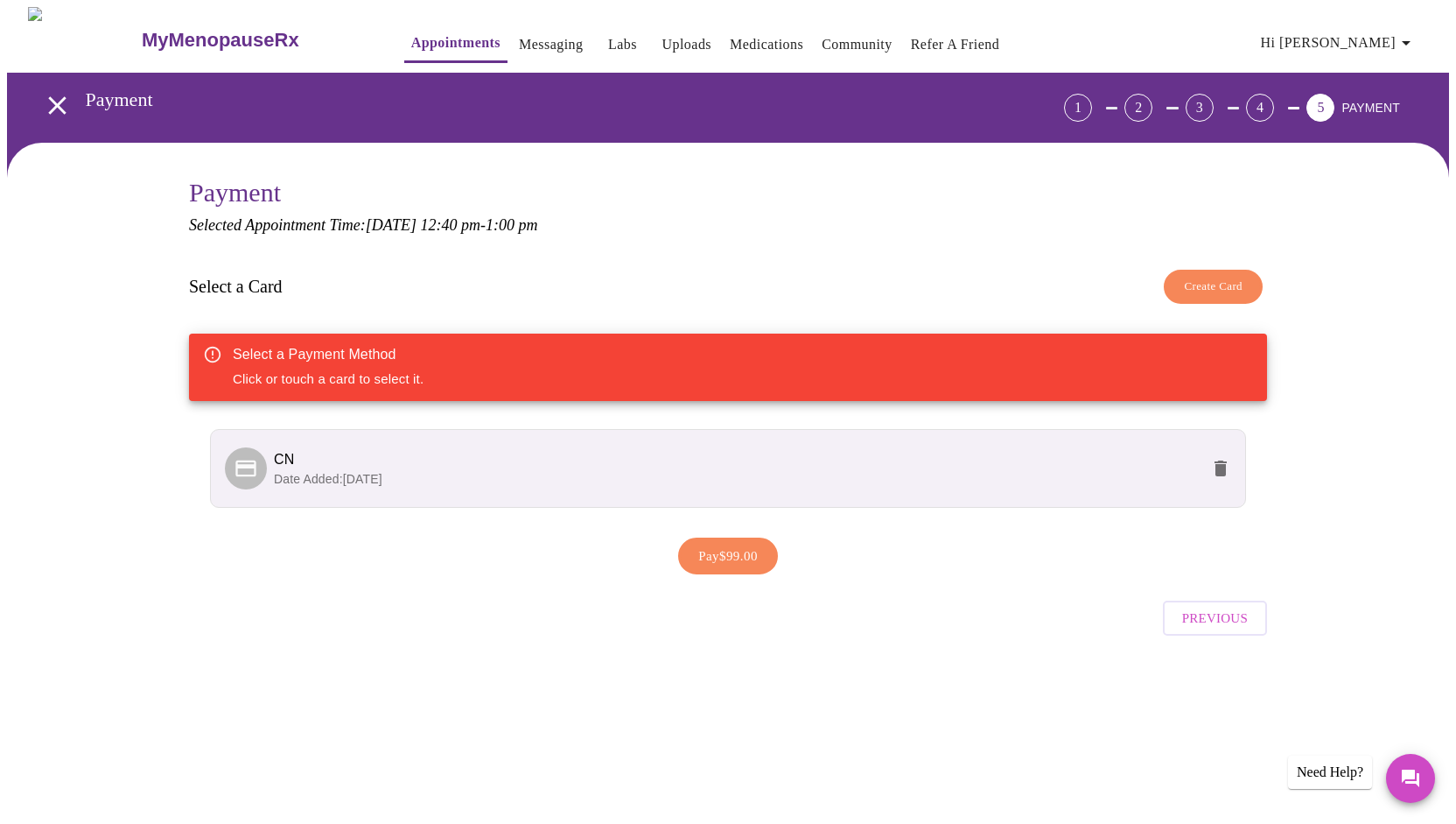
click at [444, 470] on p "Date Added: [DATE]" at bounding box center [736, 478] width 926 height 18
click at [338, 453] on span "CN" at bounding box center [736, 459] width 926 height 21
click at [250, 460] on icon at bounding box center [245, 468] width 20 height 17
click at [744, 556] on span "Pay $99.00" at bounding box center [728, 556] width 60 height 23
